Goal: Go to known website: Go to known website

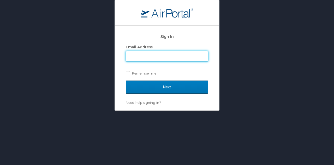
click at [178, 57] on input "Email Address" at bounding box center [167, 56] width 82 height 10
type input "fergusma@plu.edu"
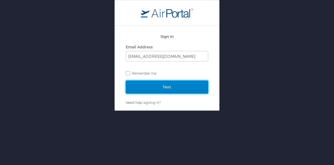
click at [162, 88] on input "Next" at bounding box center [167, 86] width 82 height 13
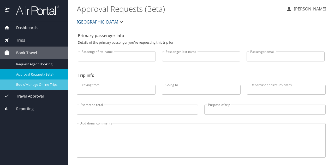
click at [39, 85] on span "Book/Manage Online Trips" at bounding box center [39, 84] width 46 height 5
